Goal: Information Seeking & Learning: Check status

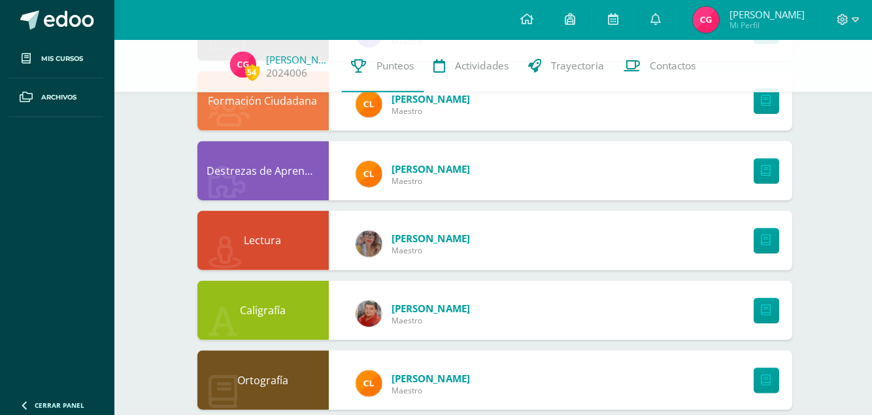
scroll to position [709, 0]
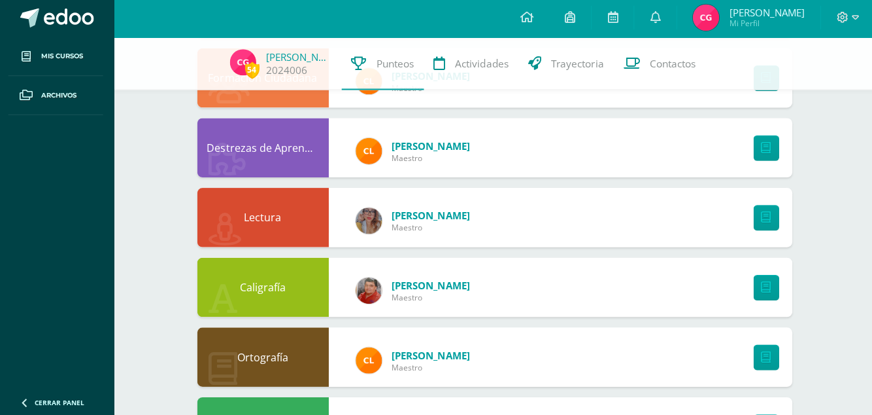
click at [373, 279] on img at bounding box center [369, 291] width 26 height 26
click at [361, 301] on img at bounding box center [369, 291] width 26 height 26
click at [371, 289] on img at bounding box center [369, 291] width 26 height 26
click at [363, 296] on img at bounding box center [369, 291] width 26 height 26
click at [367, 286] on img at bounding box center [369, 291] width 26 height 26
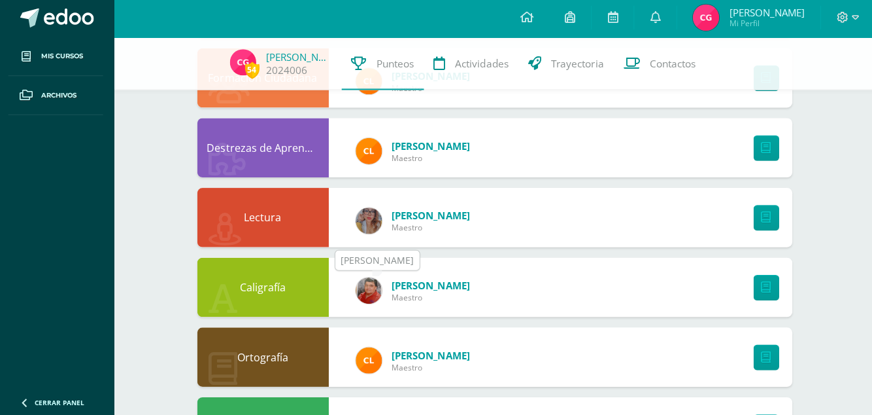
click at [378, 228] on img at bounding box center [369, 222] width 26 height 26
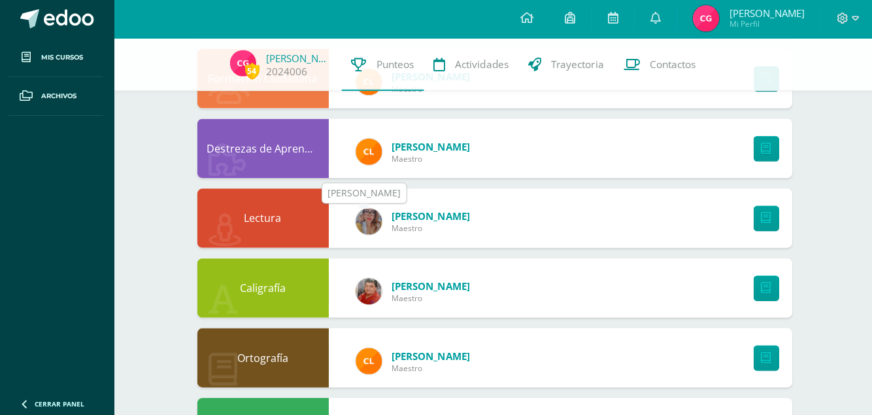
click at [378, 211] on img at bounding box center [369, 221] width 26 height 26
click at [427, 229] on span "Maestro" at bounding box center [431, 227] width 78 height 11
click at [434, 214] on link "[PERSON_NAME]" at bounding box center [431, 215] width 78 height 13
click at [425, 239] on div "Nohelia Hernández Maestro" at bounding box center [413, 221] width 140 height 59
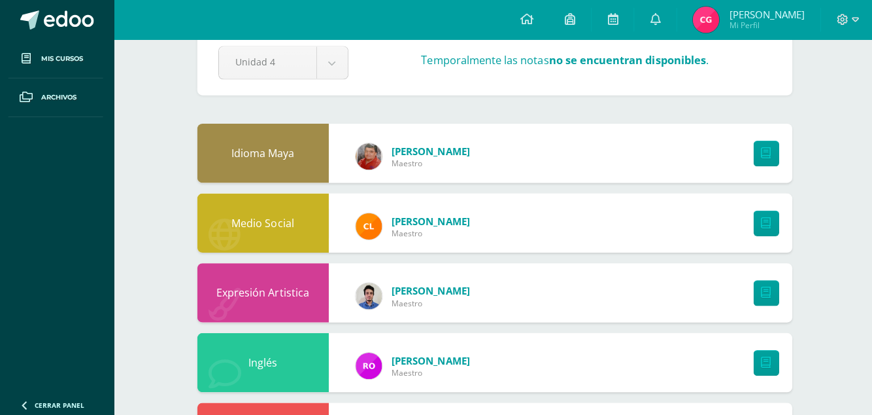
scroll to position [0, 0]
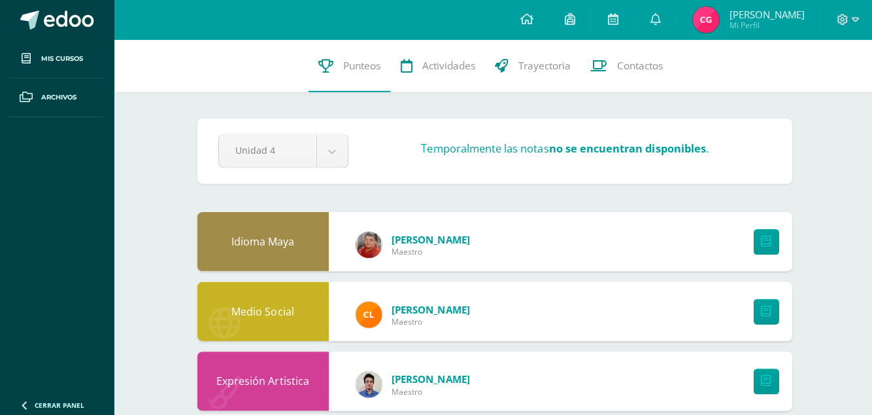
click at [429, 69] on span "Actividades" at bounding box center [448, 65] width 53 height 14
click at [551, 71] on span "Trayectoria" at bounding box center [543, 65] width 52 height 14
click at [647, 64] on span "Contactos" at bounding box center [638, 65] width 46 height 14
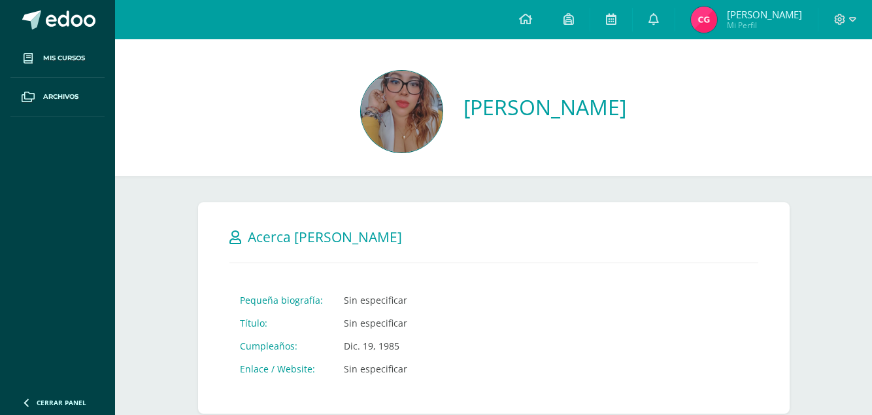
click at [386, 105] on img at bounding box center [402, 112] width 82 height 82
click at [365, 135] on img at bounding box center [402, 112] width 82 height 82
click at [361, 126] on img at bounding box center [402, 112] width 82 height 82
click at [377, 106] on img at bounding box center [402, 112] width 82 height 82
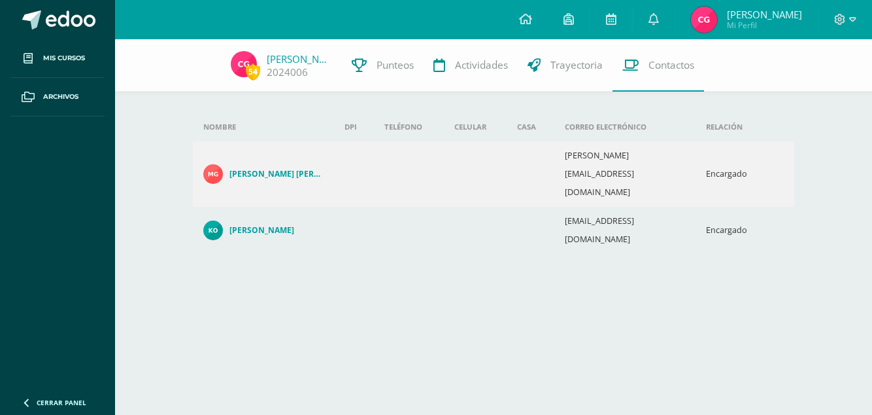
click at [43, 115] on link "Archivos" at bounding box center [57, 97] width 94 height 39
click at [37, 78] on link "Archivos" at bounding box center [57, 97] width 94 height 39
click at [33, 60] on span at bounding box center [28, 58] width 24 height 24
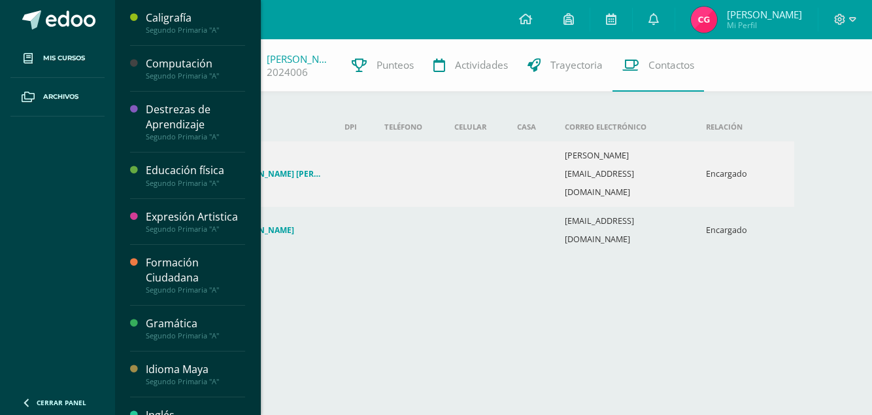
click at [42, 65] on link "Mis cursos" at bounding box center [57, 58] width 94 height 39
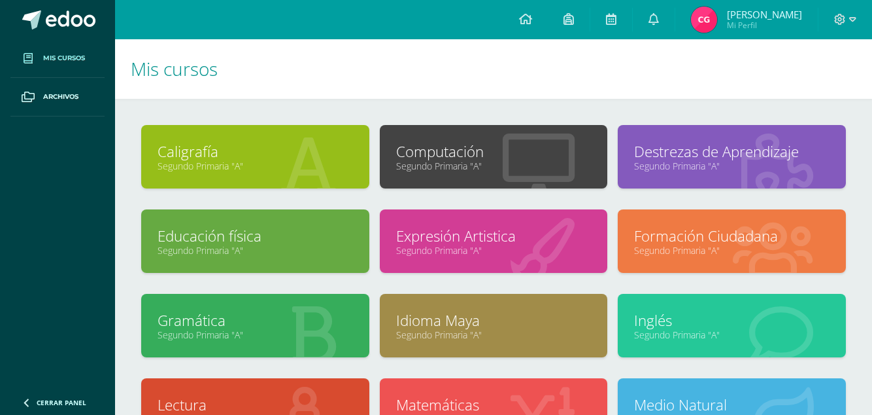
click at [45, 106] on link "Archivos" at bounding box center [57, 97] width 94 height 39
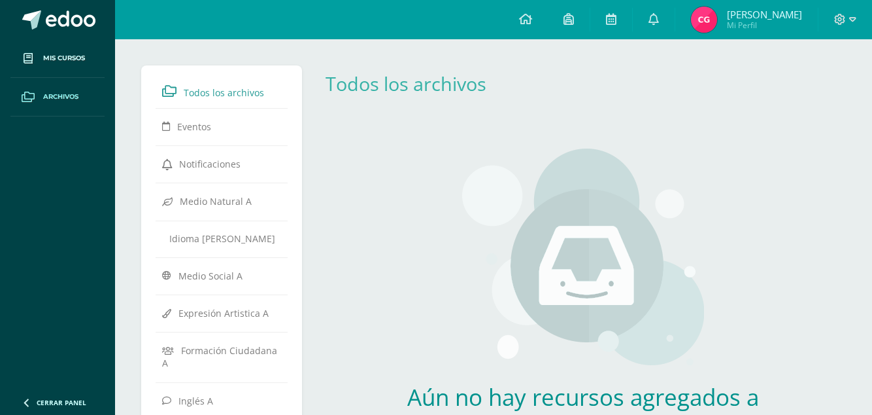
click at [44, 92] on span "Archivos" at bounding box center [60, 97] width 35 height 10
click at [30, 92] on icon at bounding box center [28, 97] width 13 height 10
click at [38, 90] on span at bounding box center [28, 97] width 24 height 24
click at [34, 69] on span at bounding box center [28, 58] width 24 height 24
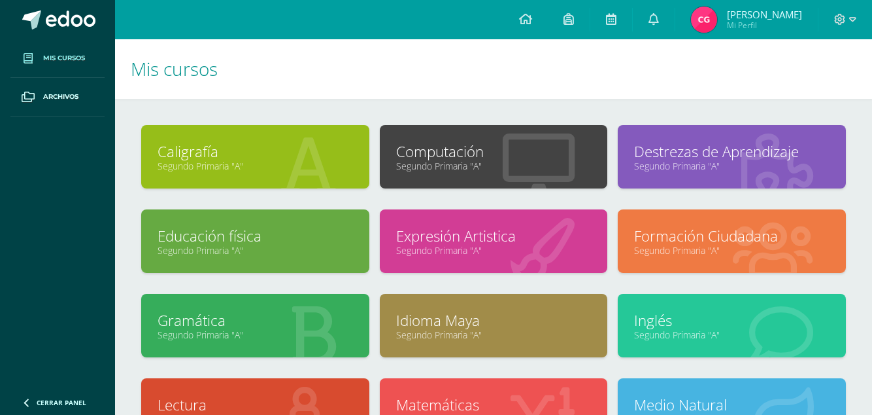
click at [530, 21] on link at bounding box center [525, 19] width 44 height 39
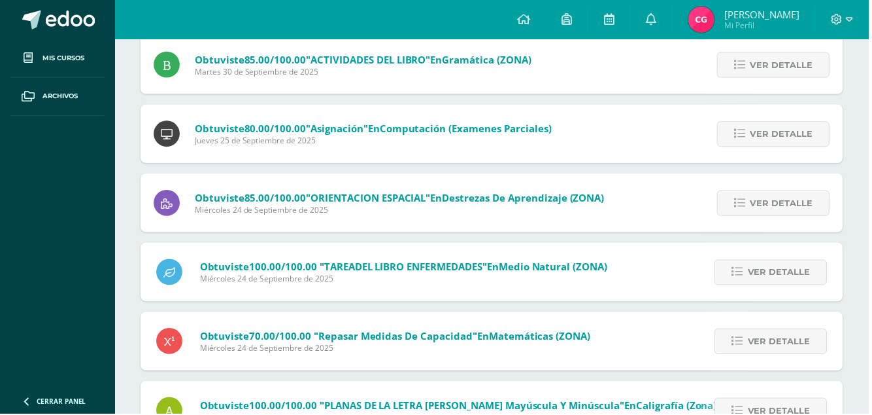
scroll to position [651, 0]
click at [663, 25] on link at bounding box center [654, 19] width 42 height 39
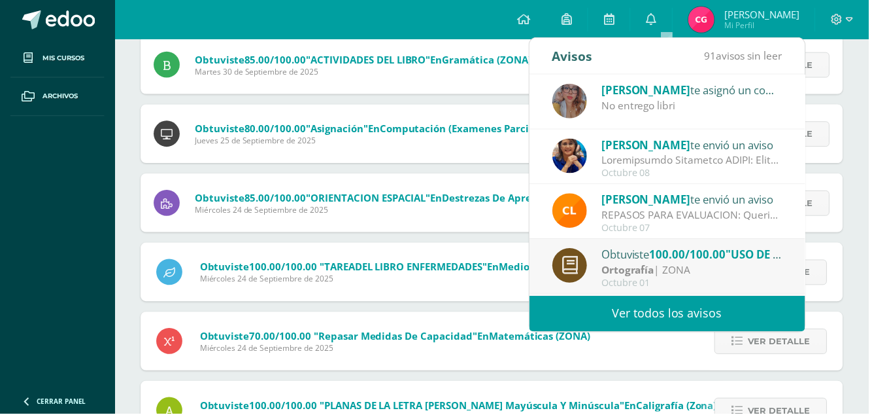
click at [720, 310] on link "Ver todos los avisos" at bounding box center [670, 314] width 277 height 36
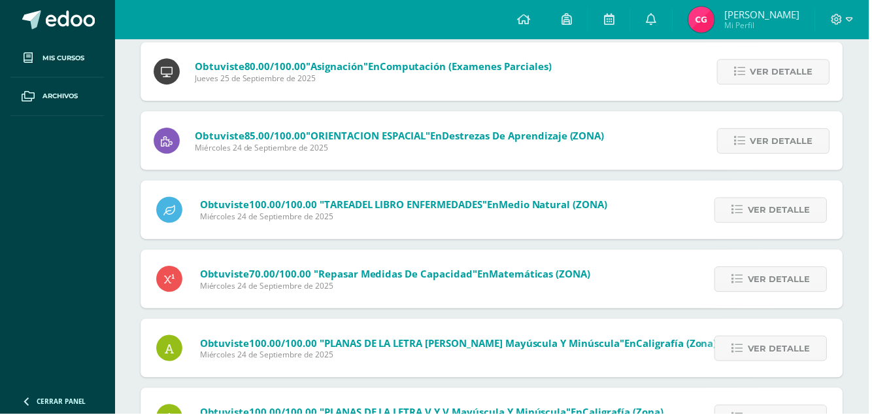
click at [445, 184] on div "Obtuviste 100.00/100.00 "TAREADEL LIBRO ENFERMEDADES" en Medio Natural (ZONA) […" at bounding box center [383, 210] width 484 height 59
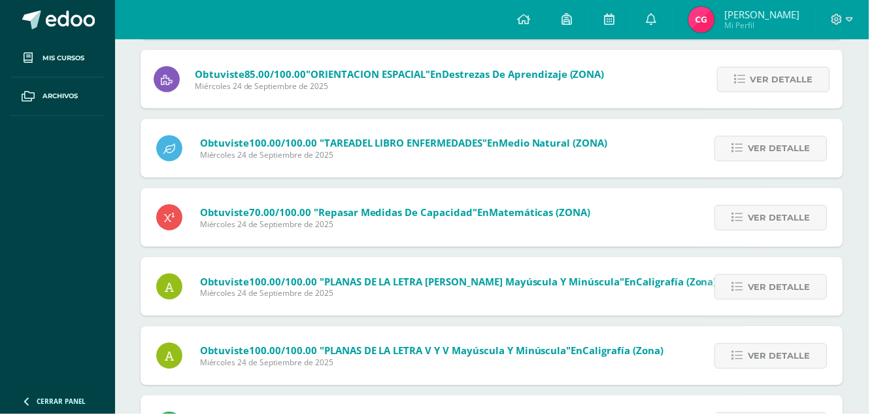
scroll to position [849, 0]
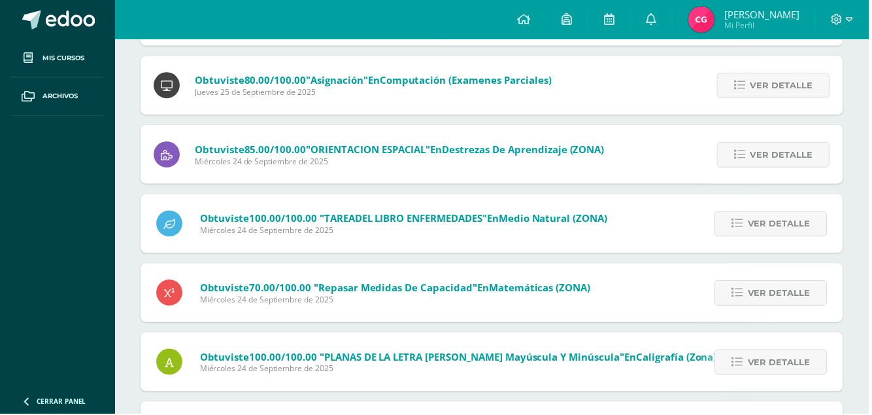
scroll to position [701, 0]
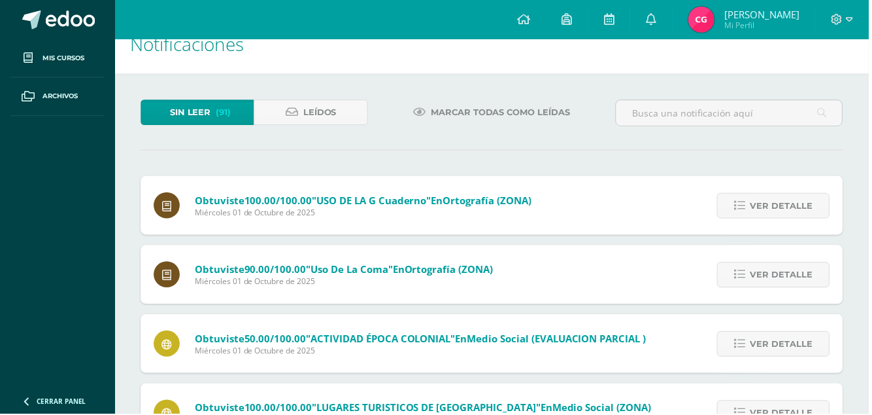
scroll to position [0, 0]
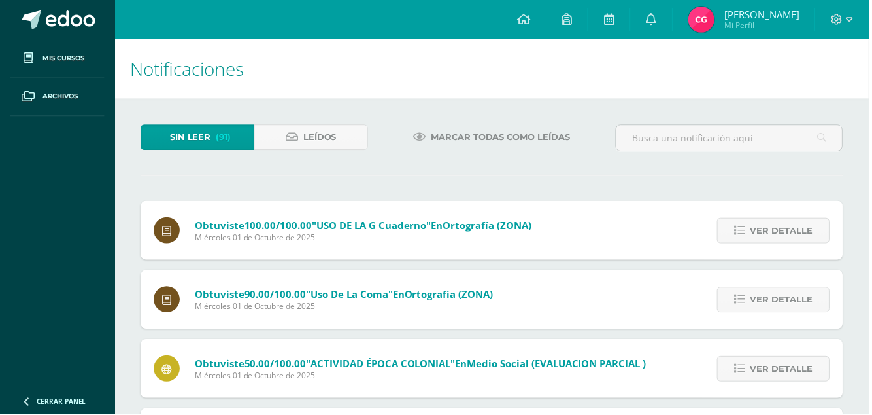
click at [533, 20] on link at bounding box center [525, 19] width 44 height 39
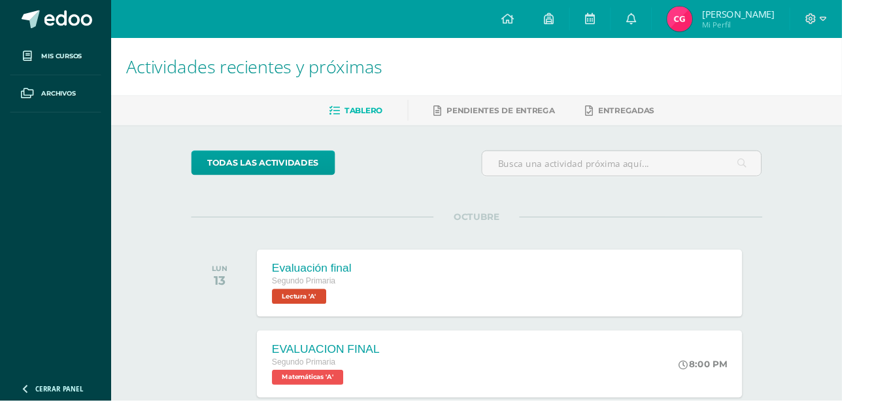
click at [802, 16] on span "[PERSON_NAME]" at bounding box center [764, 14] width 75 height 13
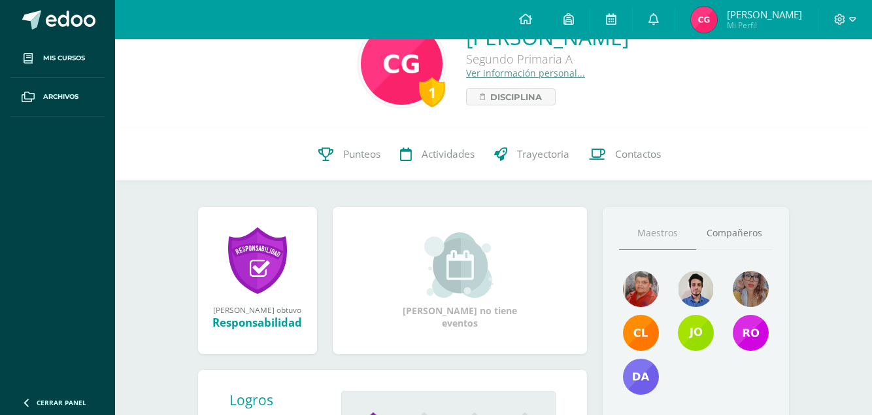
click at [349, 149] on span "Punteos" at bounding box center [361, 154] width 37 height 14
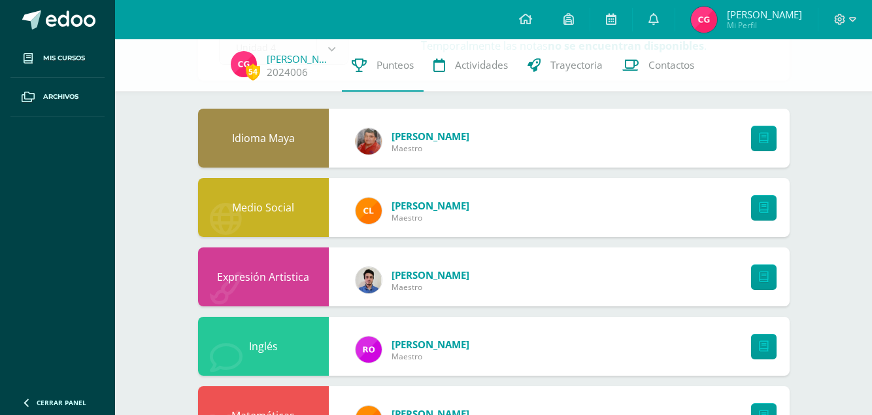
scroll to position [97, 0]
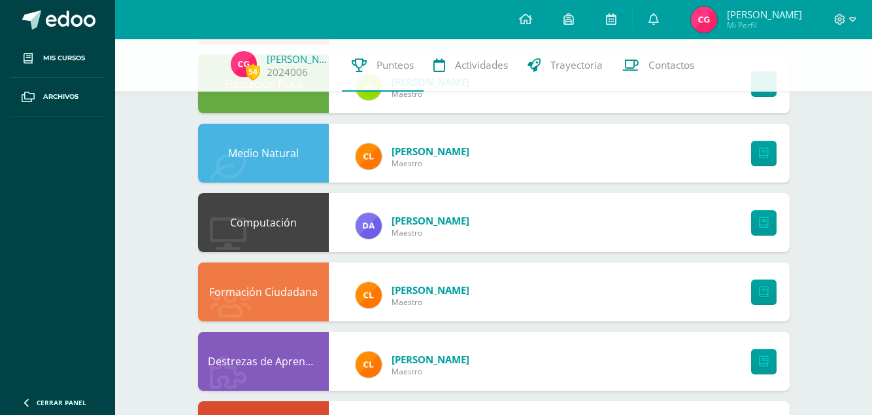
scroll to position [501, 0]
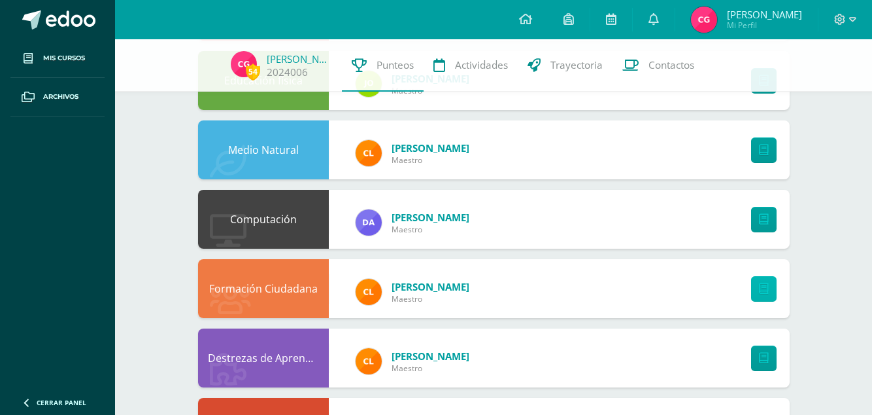
click at [757, 290] on link at bounding box center [763, 288] width 25 height 25
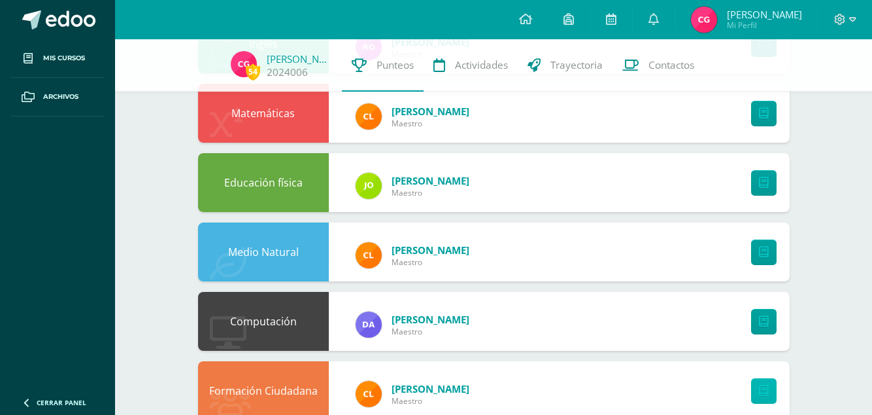
scroll to position [399, 0]
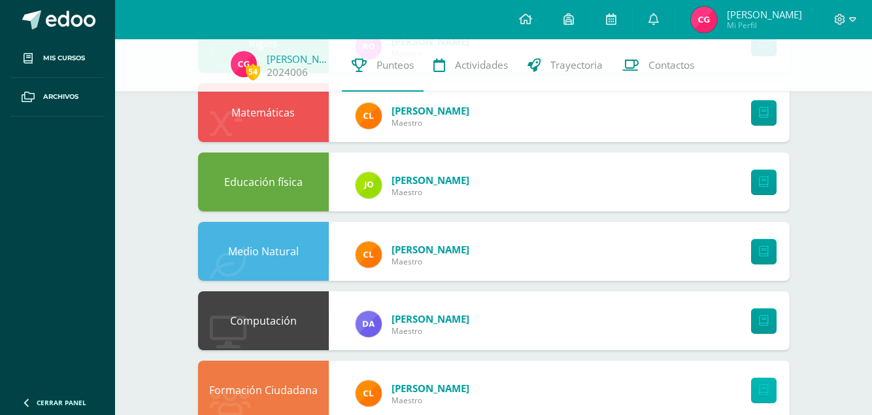
click at [757, 381] on link at bounding box center [763, 389] width 25 height 25
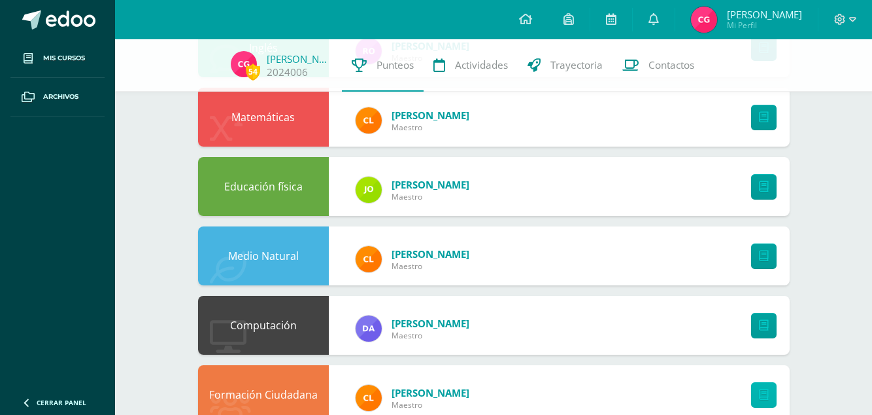
scroll to position [390, 0]
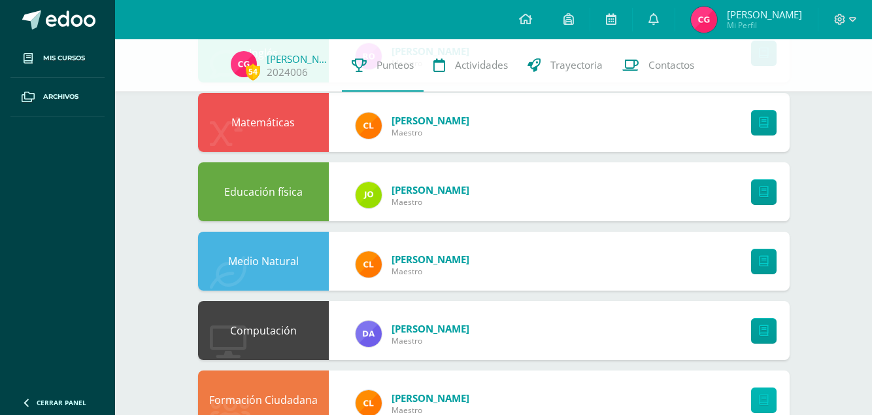
click at [762, 391] on link at bounding box center [763, 399] width 25 height 25
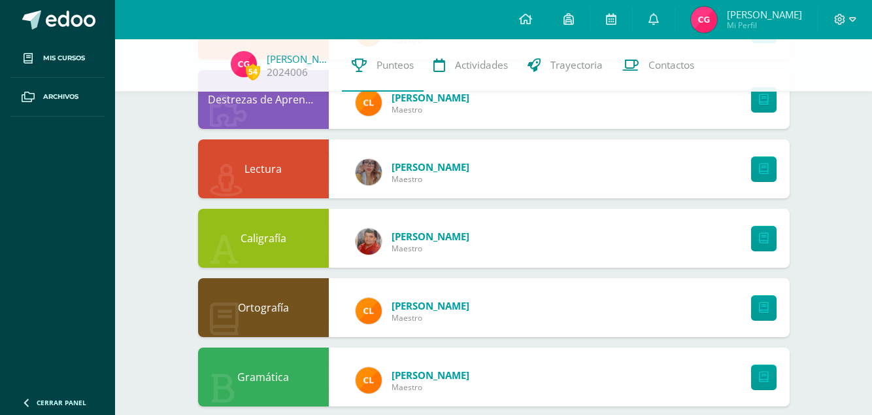
scroll to position [784, 0]
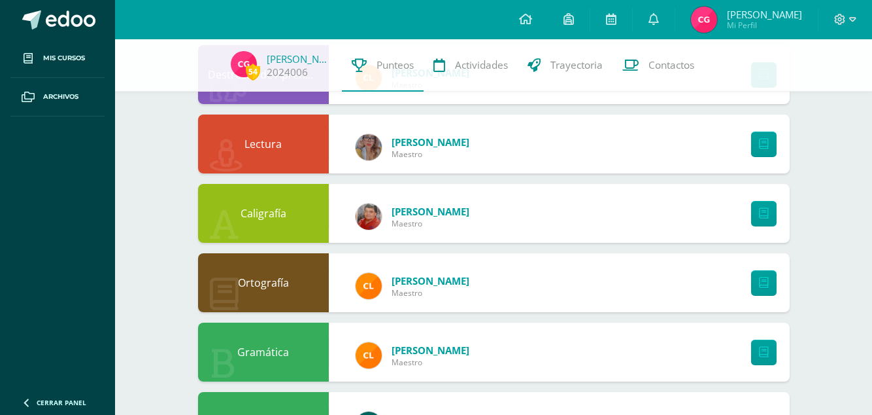
click at [370, 353] on img at bounding box center [369, 355] width 26 height 26
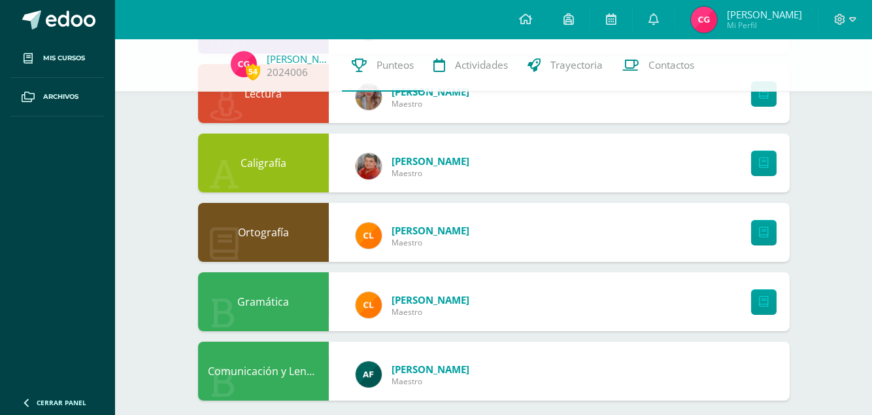
click at [780, 311] on div at bounding box center [761, 301] width 58 height 59
click at [769, 309] on link at bounding box center [763, 301] width 25 height 25
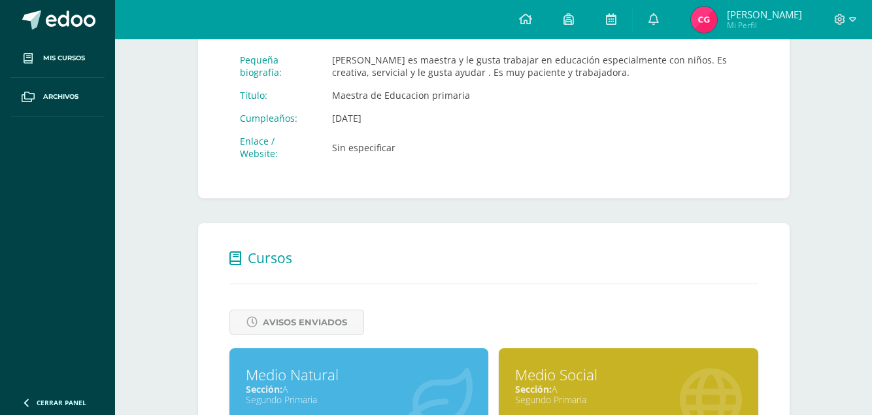
scroll to position [490, 0]
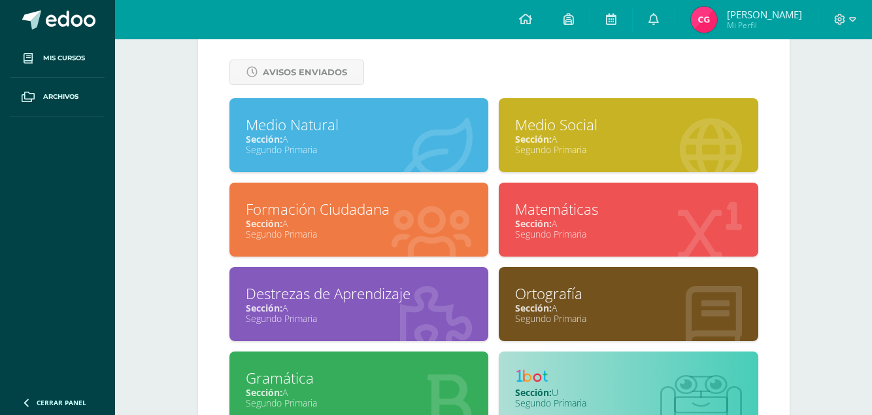
click at [768, 22] on span "Mi Perfil" at bounding box center [764, 25] width 75 height 11
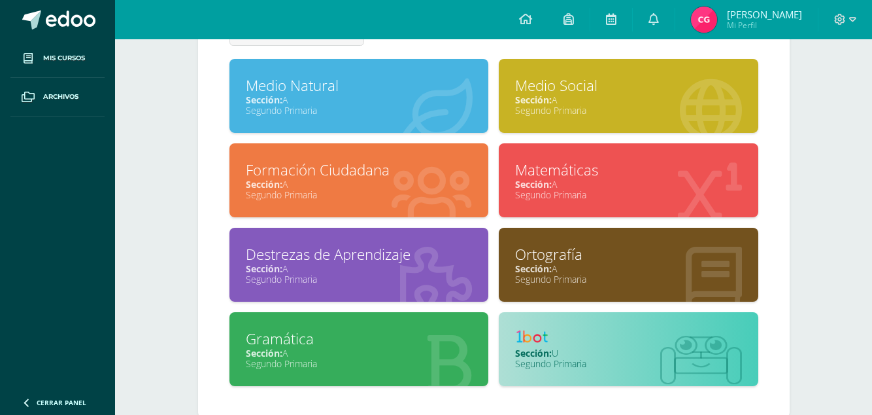
scroll to position [540, 0]
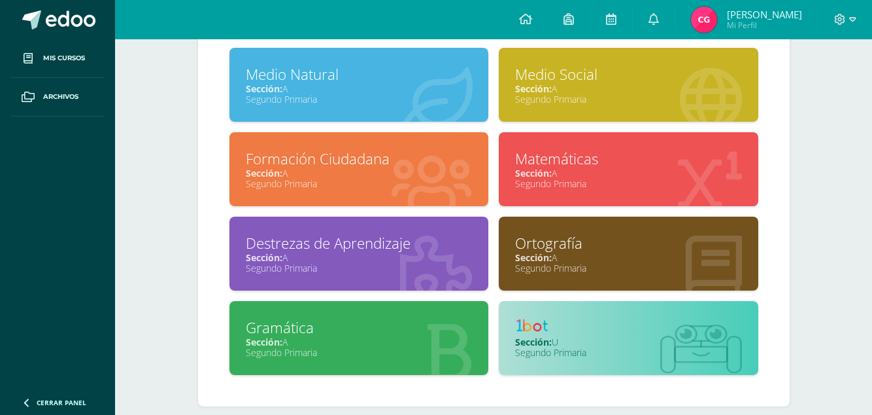
click at [766, 18] on span "[PERSON_NAME]" at bounding box center [764, 14] width 75 height 13
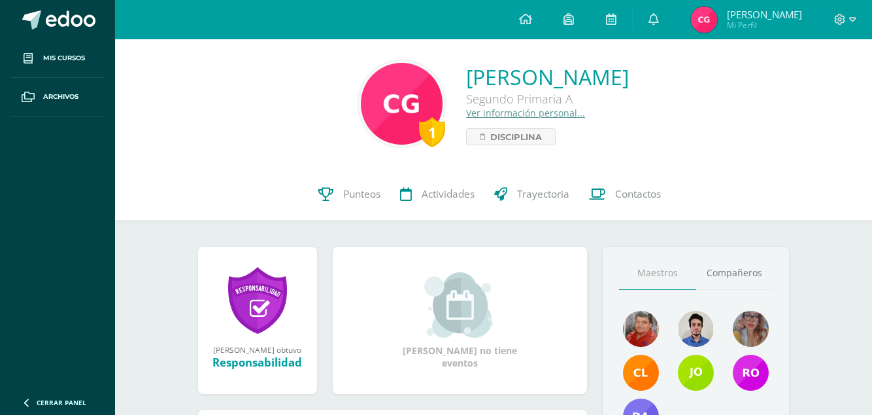
click at [360, 192] on span "Punteos" at bounding box center [361, 194] width 37 height 14
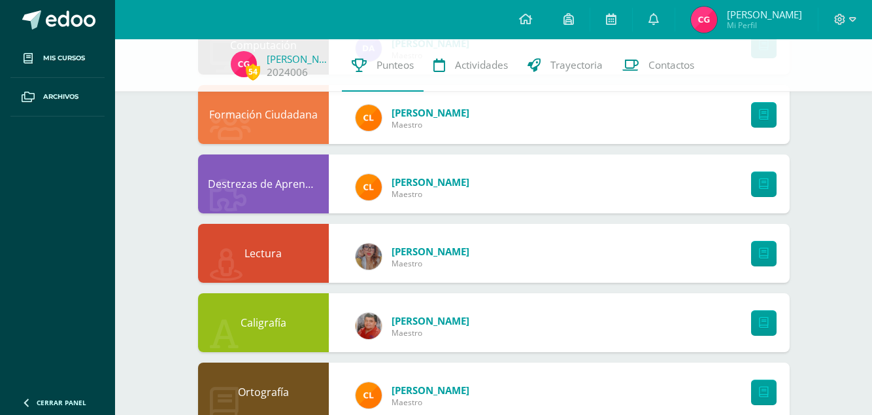
scroll to position [784, 0]
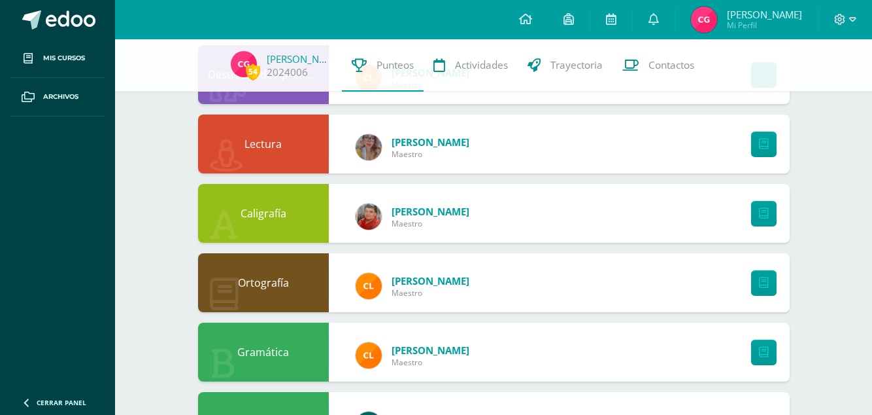
click at [757, 350] on link at bounding box center [763, 351] width 25 height 25
